Goal: Task Accomplishment & Management: Use online tool/utility

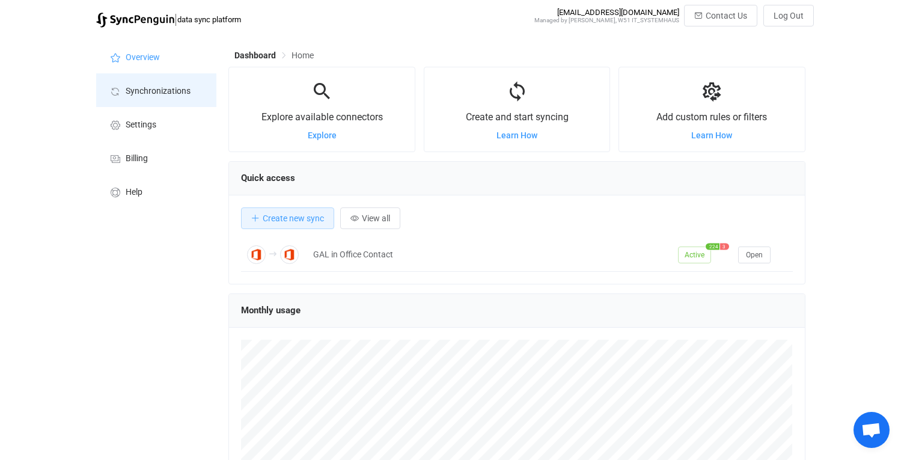
scroll to position [233, 576]
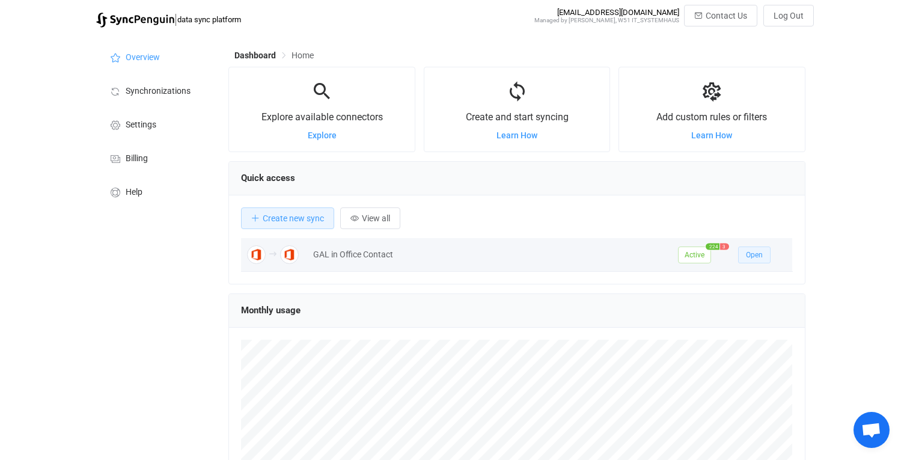
click at [755, 262] on button "Open" at bounding box center [754, 254] width 32 height 17
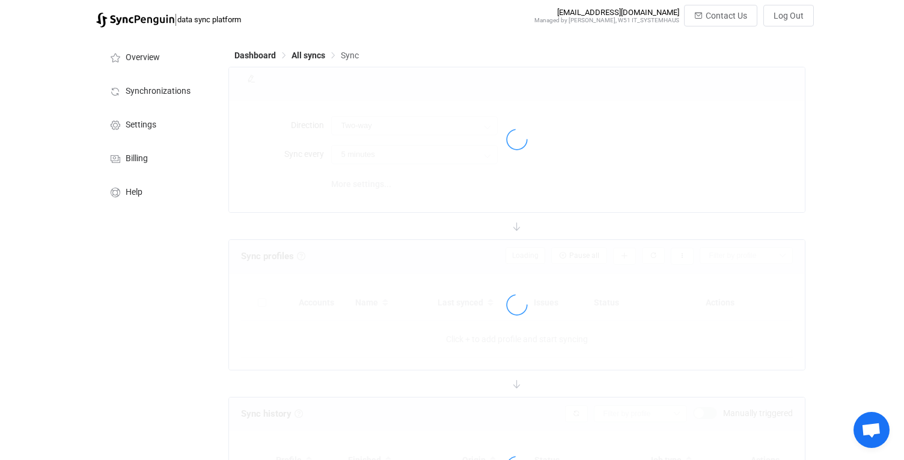
type input "Office 365 GAL → Office 365 (one to many)"
type input "12 hours"
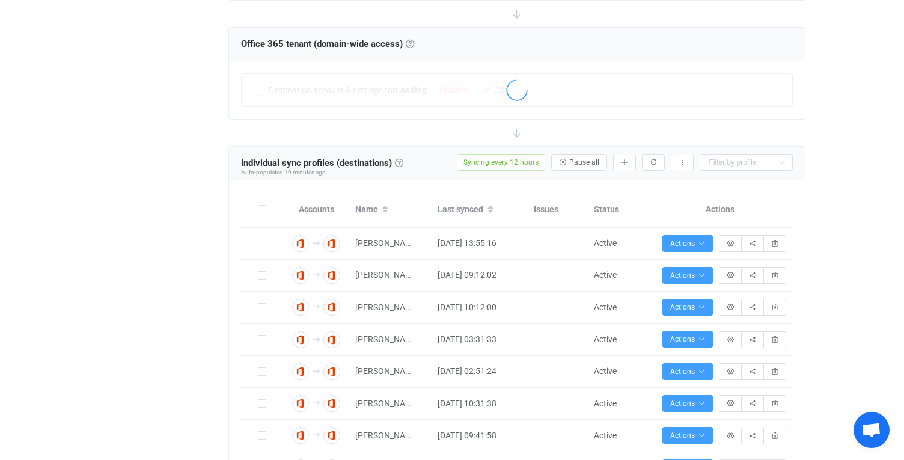
scroll to position [337, 0]
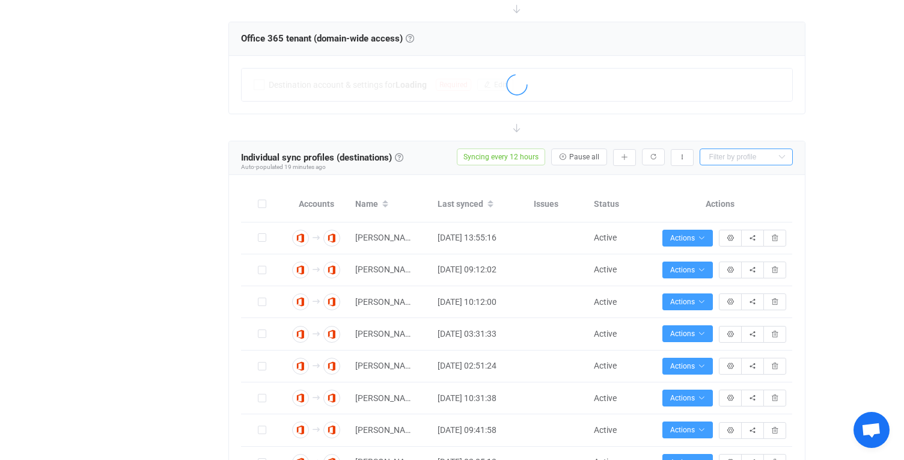
click at [747, 161] on input "text" at bounding box center [746, 156] width 93 height 17
type input "vit"
click at [775, 193] on li "Vitali Heidt" at bounding box center [746, 185] width 92 height 20
type input "Vitali Heidt"
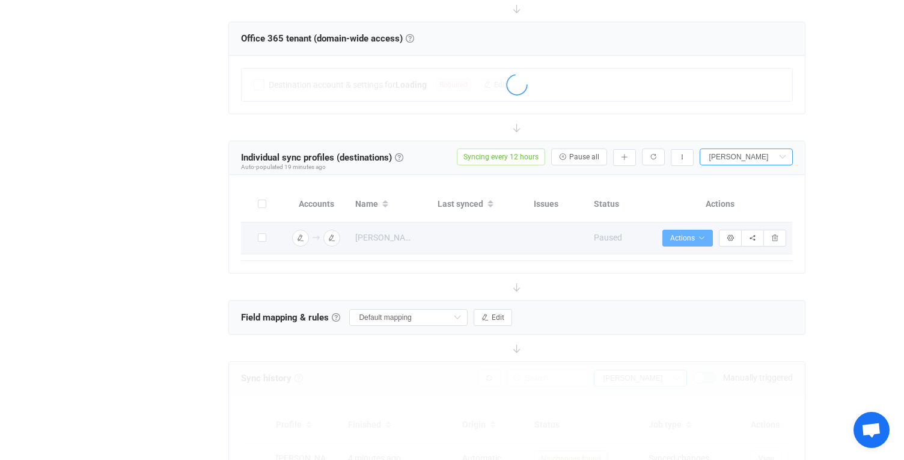
click at [696, 234] on span "Actions" at bounding box center [687, 238] width 35 height 8
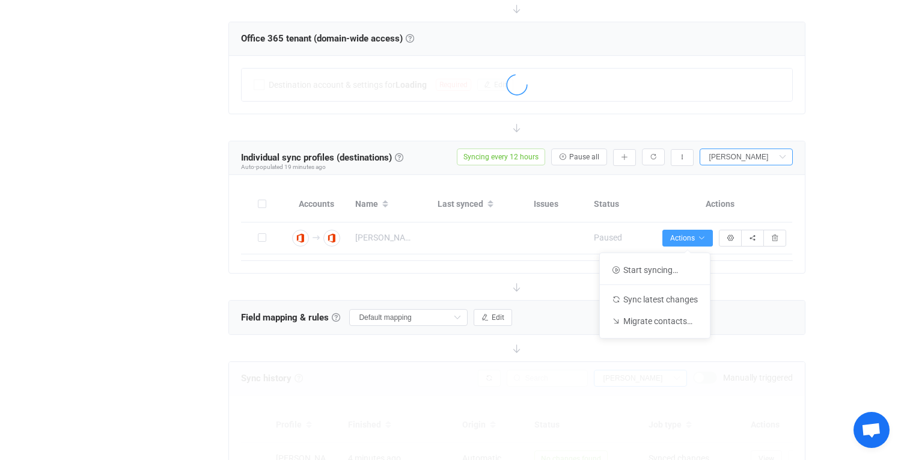
click at [832, 197] on div "| data sync platform syncpenguin@albertweil.de Managed by Gabor Reiter, W51 IT_…" at bounding box center [452, 252] width 904 height 1169
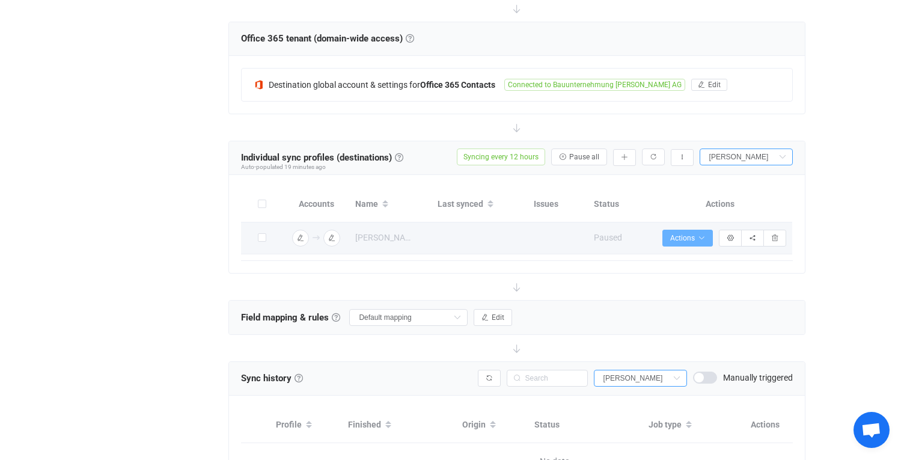
click at [679, 240] on span "Actions" at bounding box center [687, 238] width 35 height 8
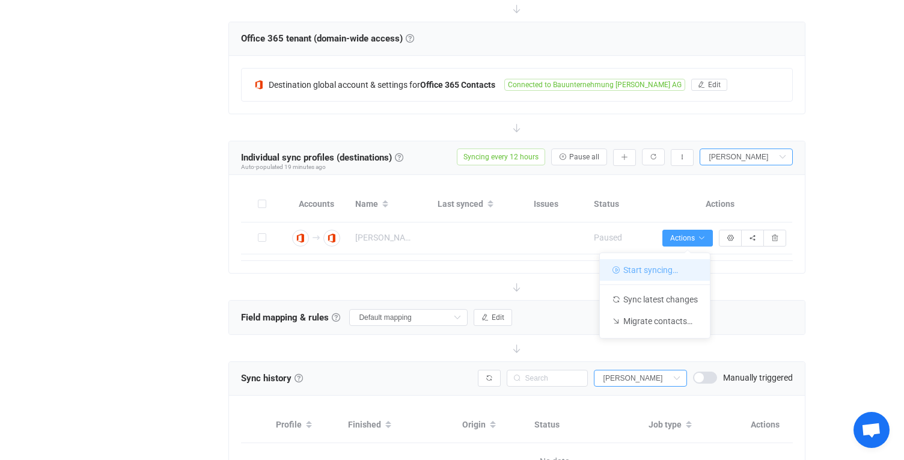
click at [666, 275] on li "Start syncing…" at bounding box center [655, 270] width 110 height 22
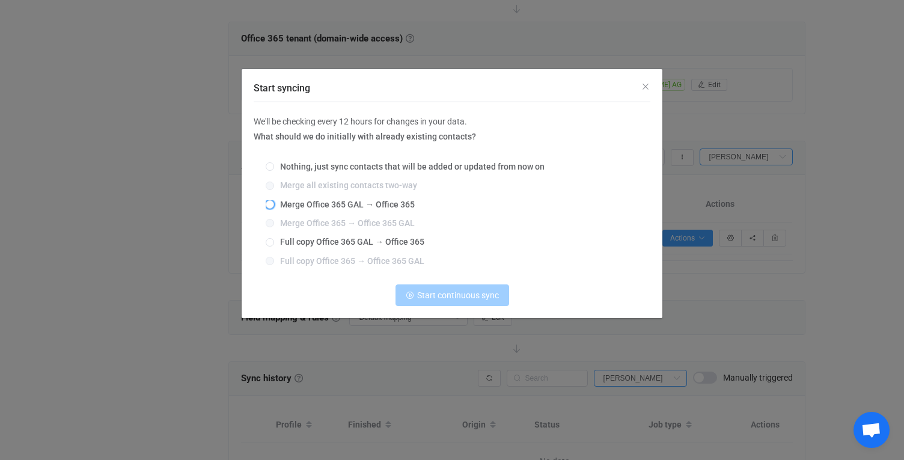
click at [347, 204] on span "Merge Office 365 GAL → Office 365" at bounding box center [344, 205] width 141 height 10
click at [274, 204] on input "Merge Office 365 GAL → Office 365" at bounding box center [270, 205] width 8 height 10
radio input "true"
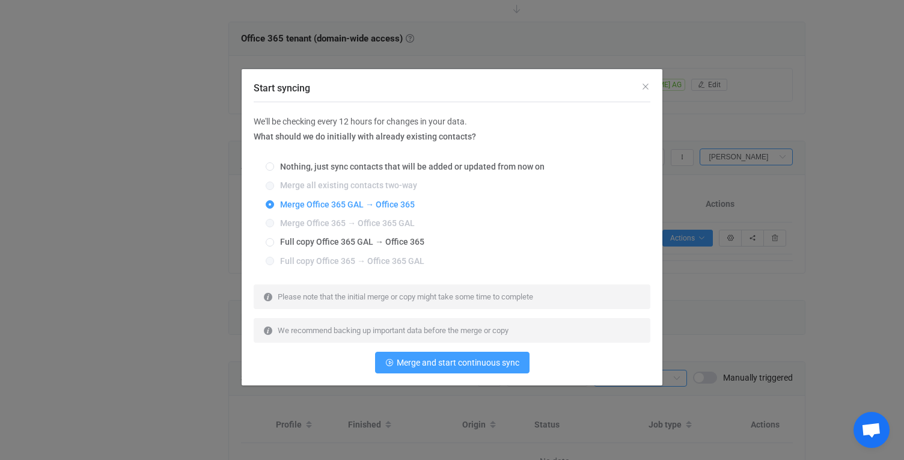
click at [467, 349] on div "We'll be checking every 12 hours for changes in your data. What should we do in…" at bounding box center [452, 244] width 397 height 260
click at [477, 367] on span "Merge and start continuous sync" at bounding box center [458, 363] width 123 height 10
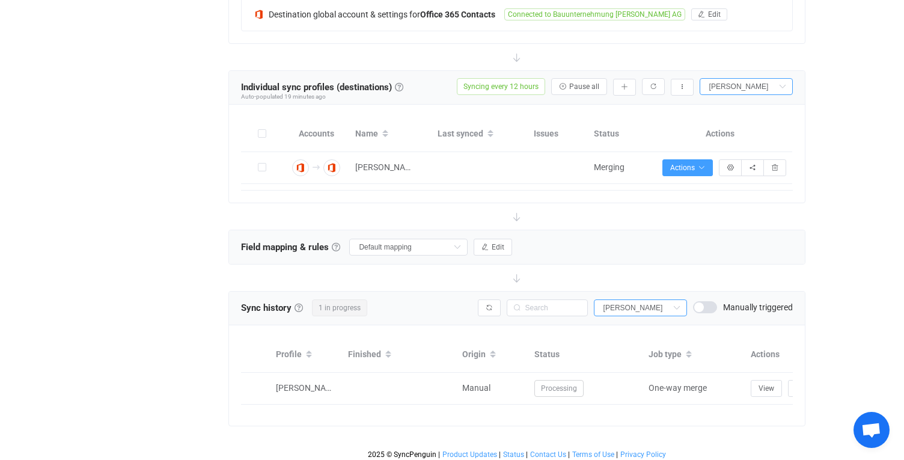
scroll to position [410, 0]
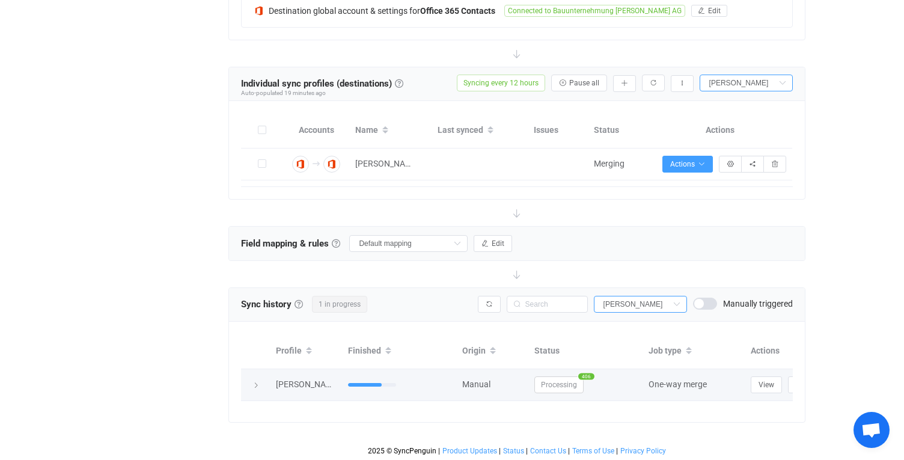
click at [257, 383] on icon at bounding box center [255, 385] width 7 height 7
